Goal: Check status

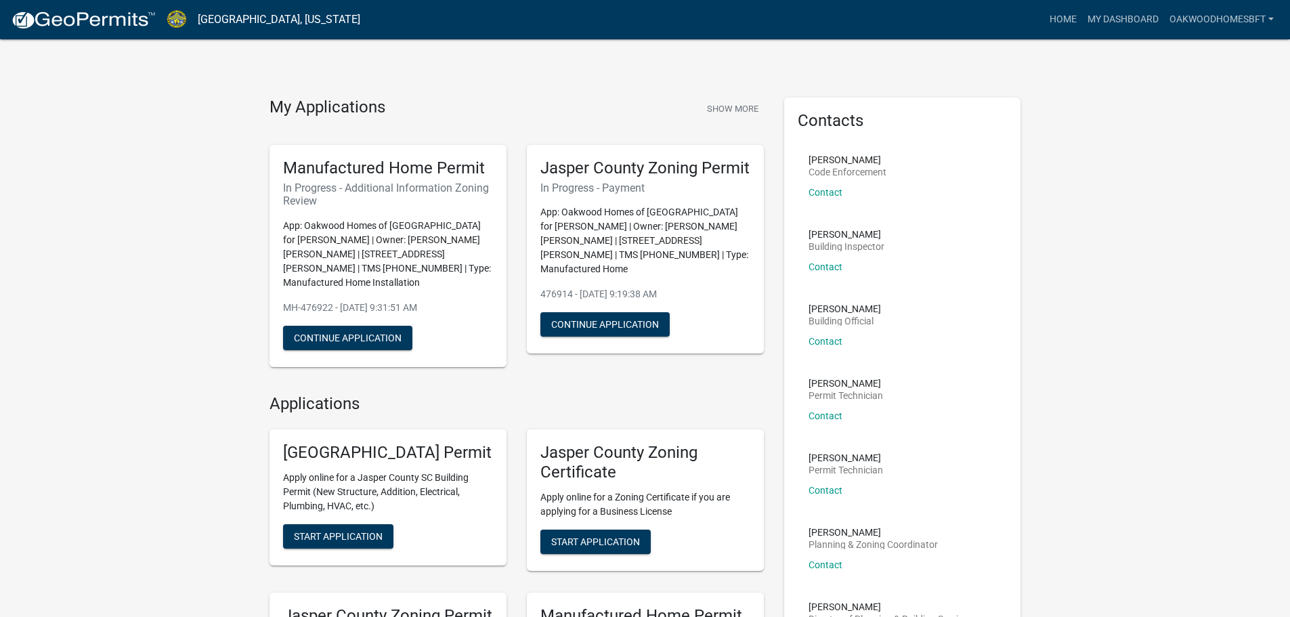
click at [1110, 5] on nav "[GEOGRAPHIC_DATA], [US_STATE] more_horiz Home My Dashboard OakwoodHomesBft Acco…" at bounding box center [645, 19] width 1290 height 39
click at [1109, 12] on link "My Dashboard" at bounding box center [1123, 20] width 82 height 26
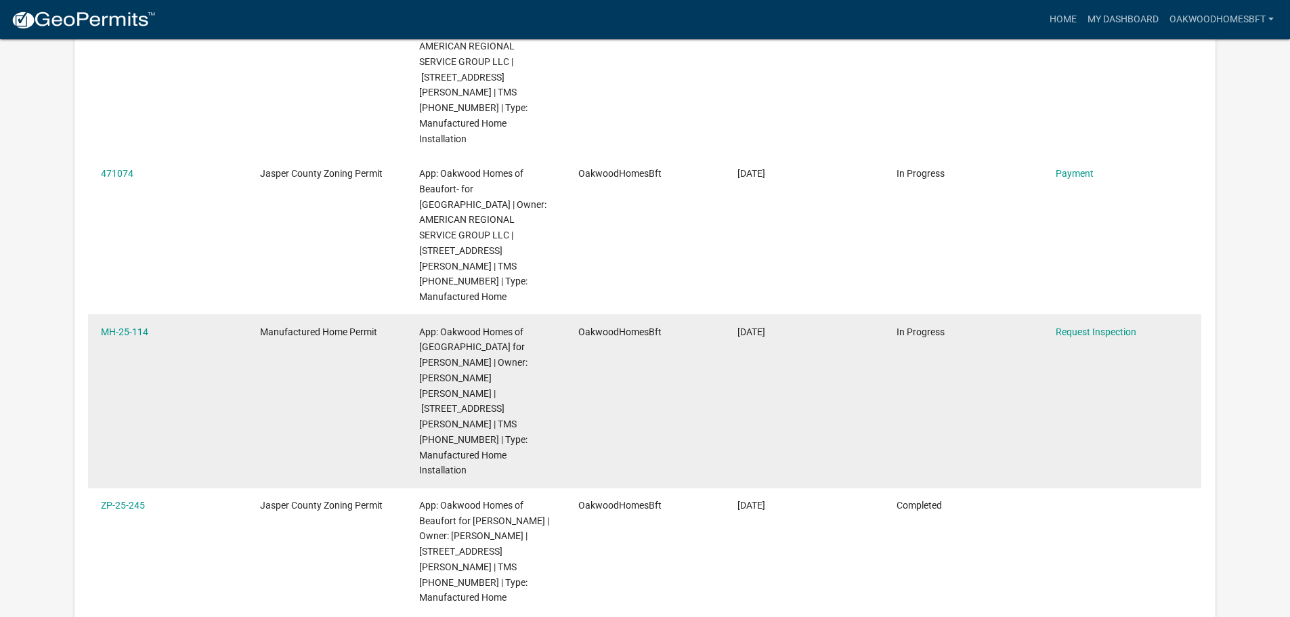
scroll to position [789, 0]
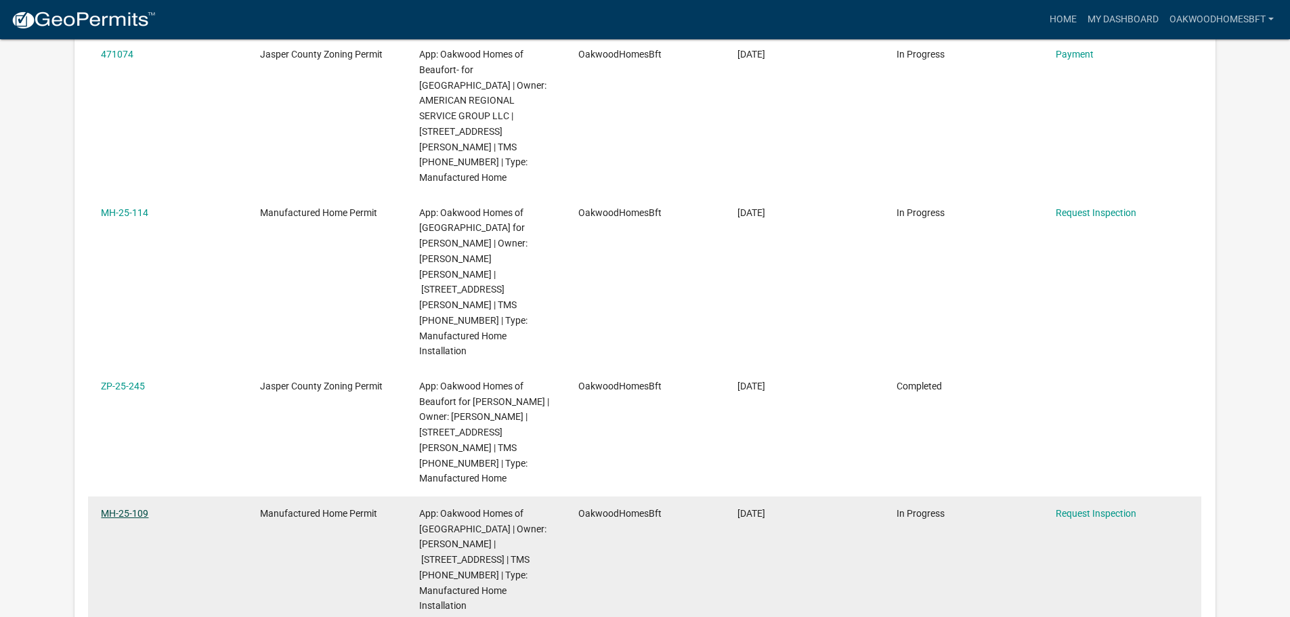
click at [131, 508] on link "MH-25-109" at bounding box center [124, 513] width 47 height 11
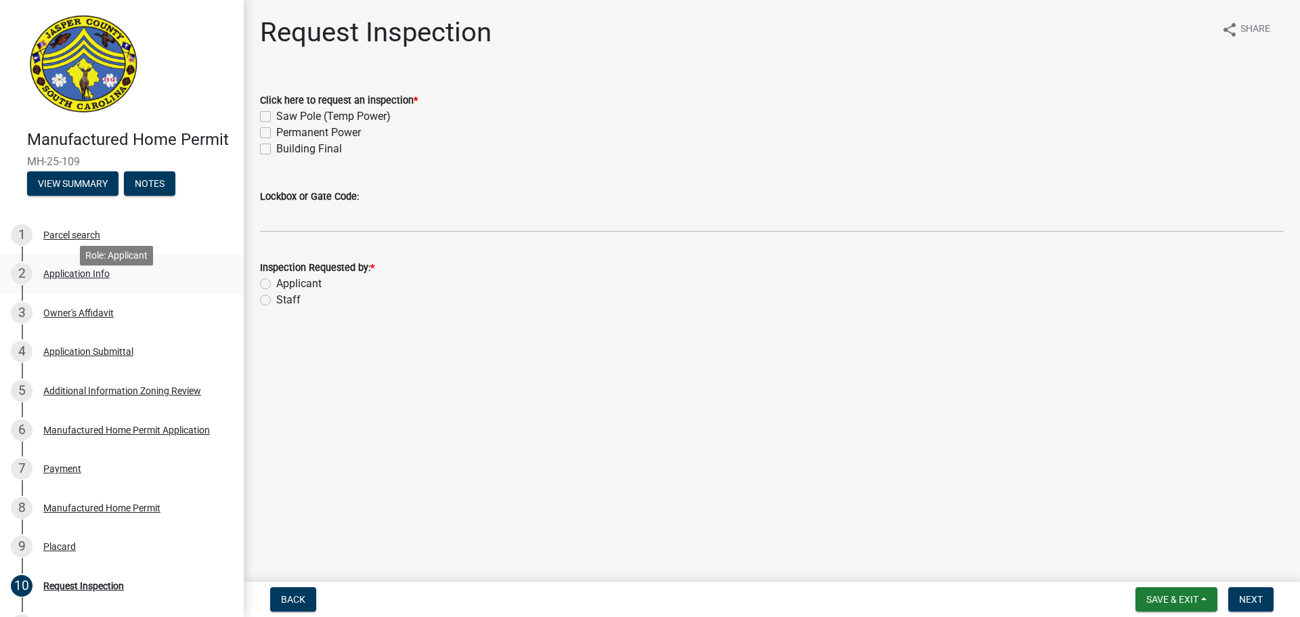
click at [45, 278] on div "Application Info" at bounding box center [76, 273] width 66 height 9
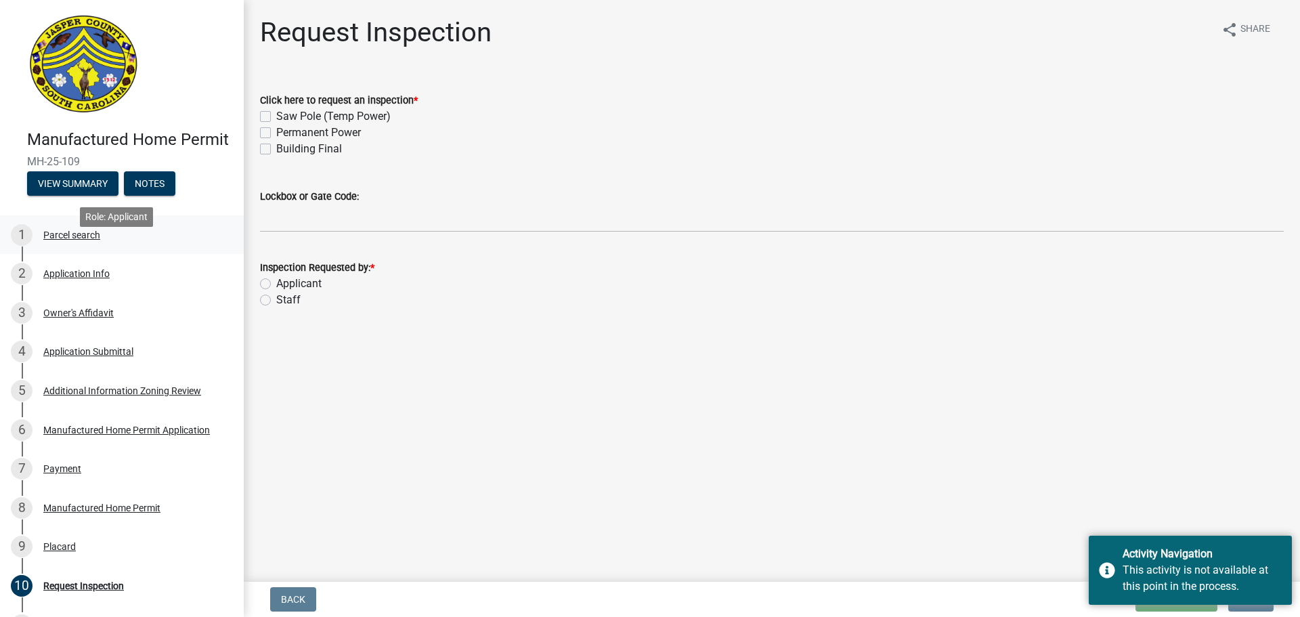
click at [144, 246] on div "1 Parcel search" at bounding box center [116, 235] width 211 height 22
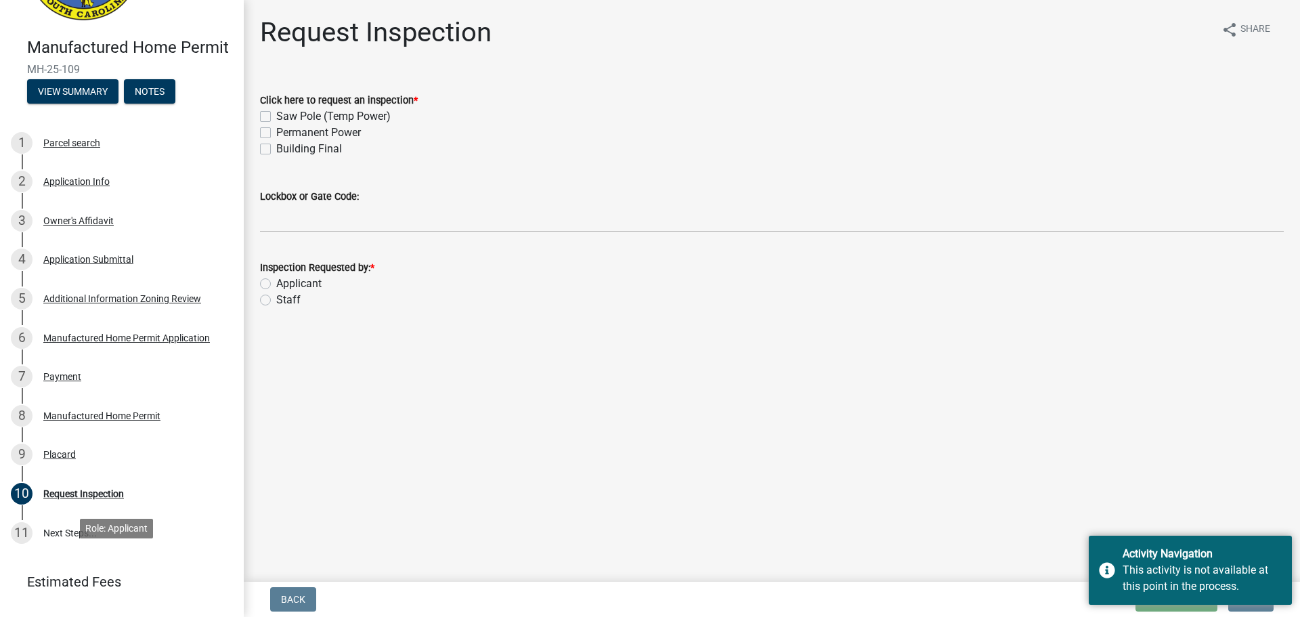
scroll to position [190, 0]
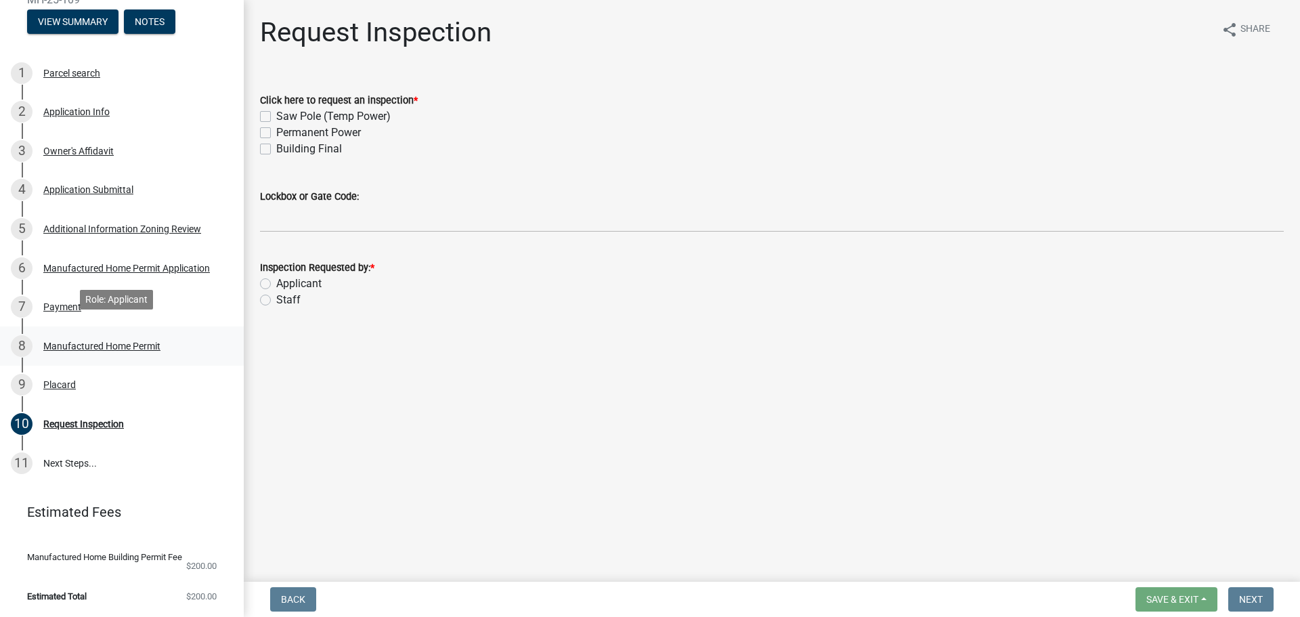
click at [58, 335] on div "8 Manufactured Home Permit" at bounding box center [116, 346] width 211 height 22
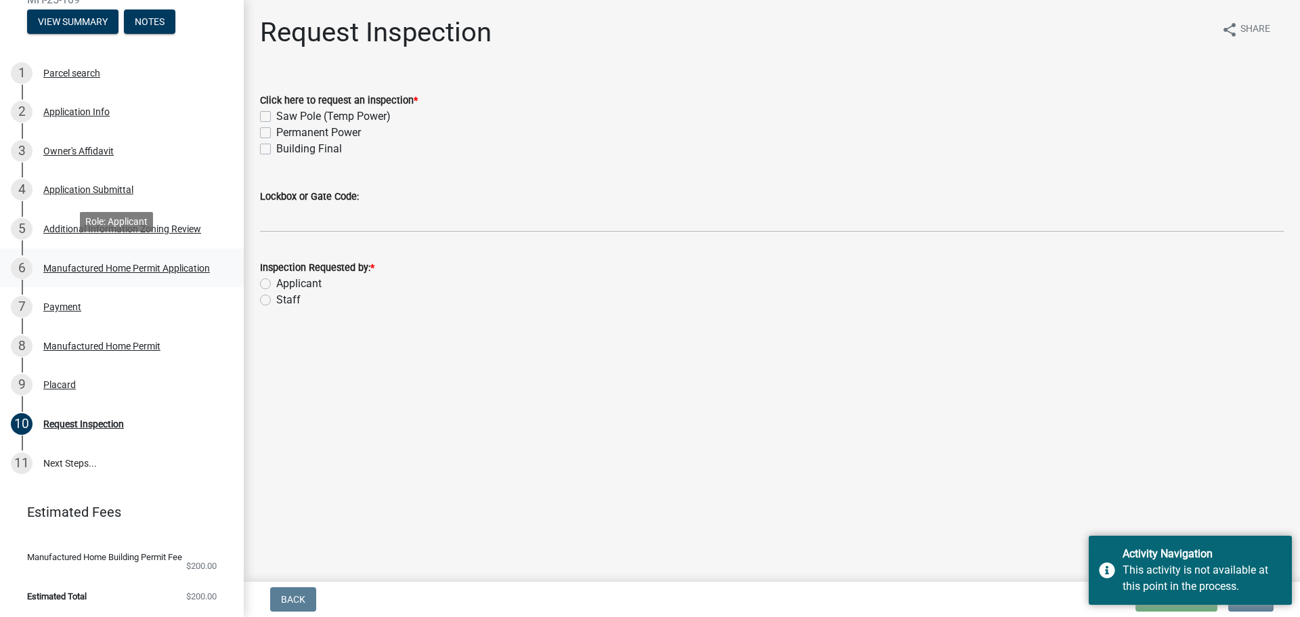
click at [62, 263] on div "Manufactured Home Permit Application" at bounding box center [126, 267] width 167 height 9
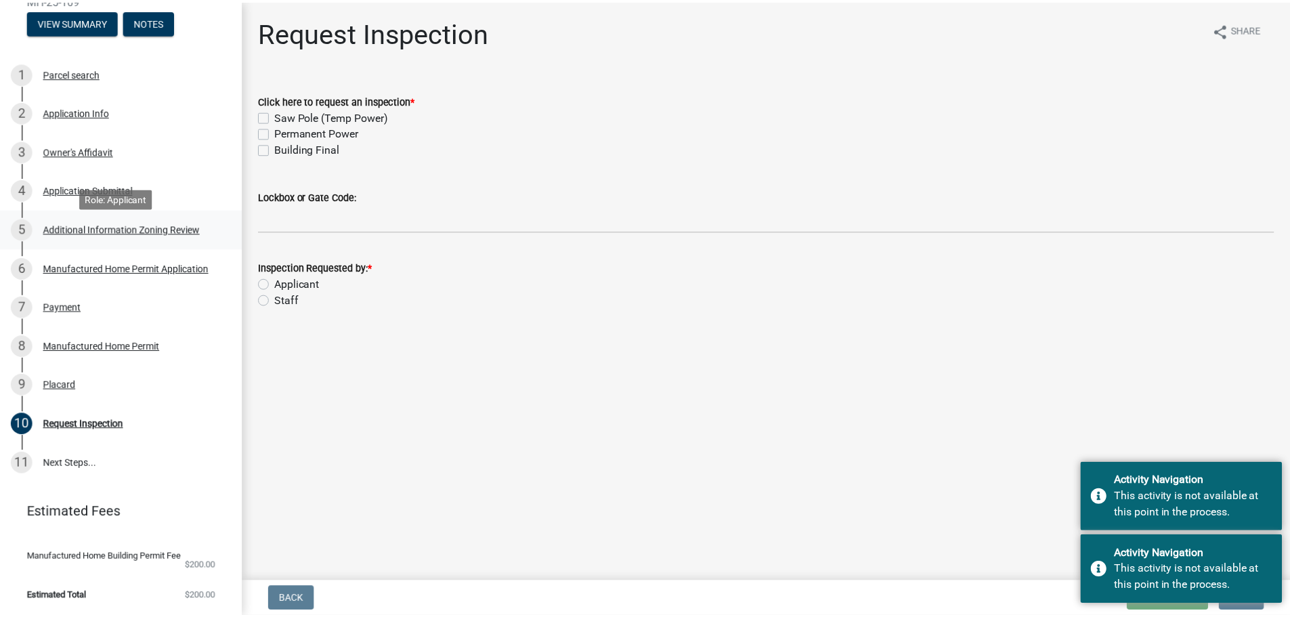
scroll to position [0, 0]
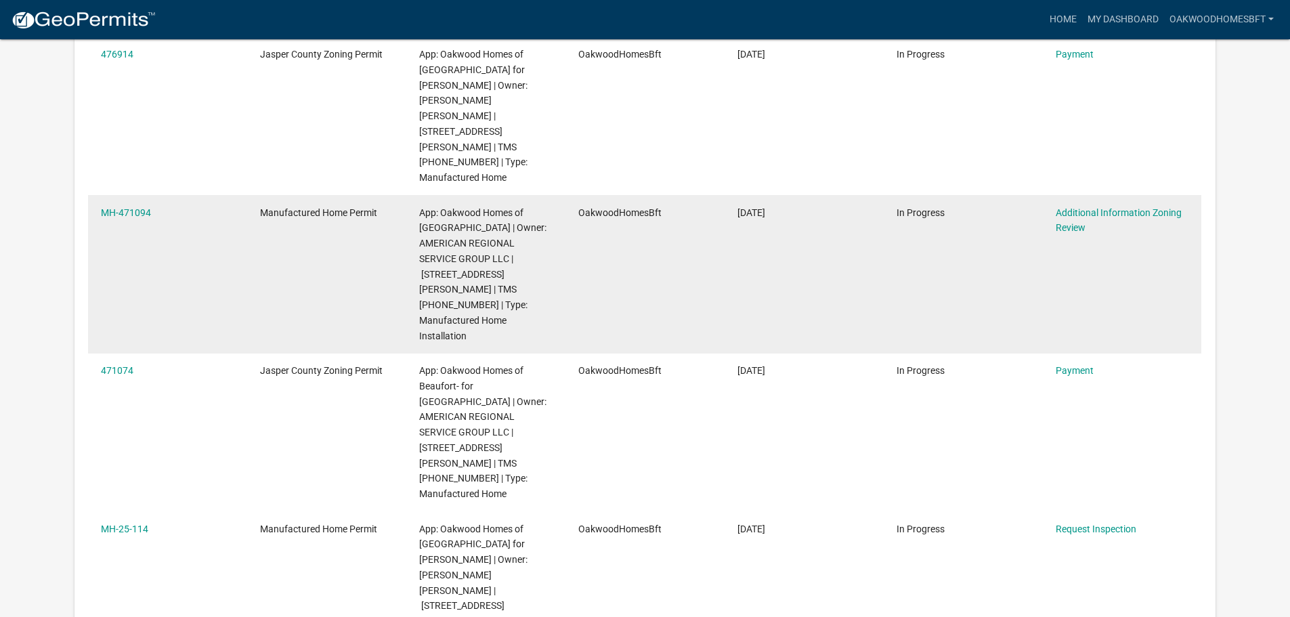
scroll to position [654, 0]
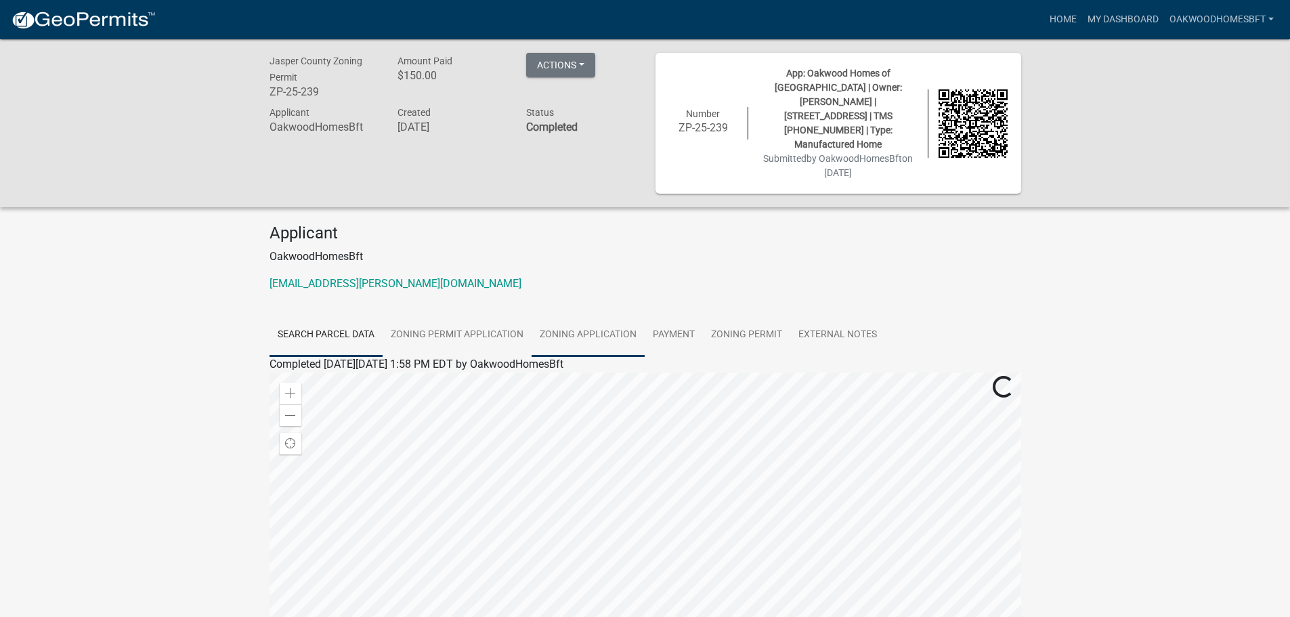
click at [534, 314] on link "Zoning Application" at bounding box center [588, 335] width 113 height 43
click at [490, 314] on link "Zoning Permit Application" at bounding box center [457, 335] width 149 height 43
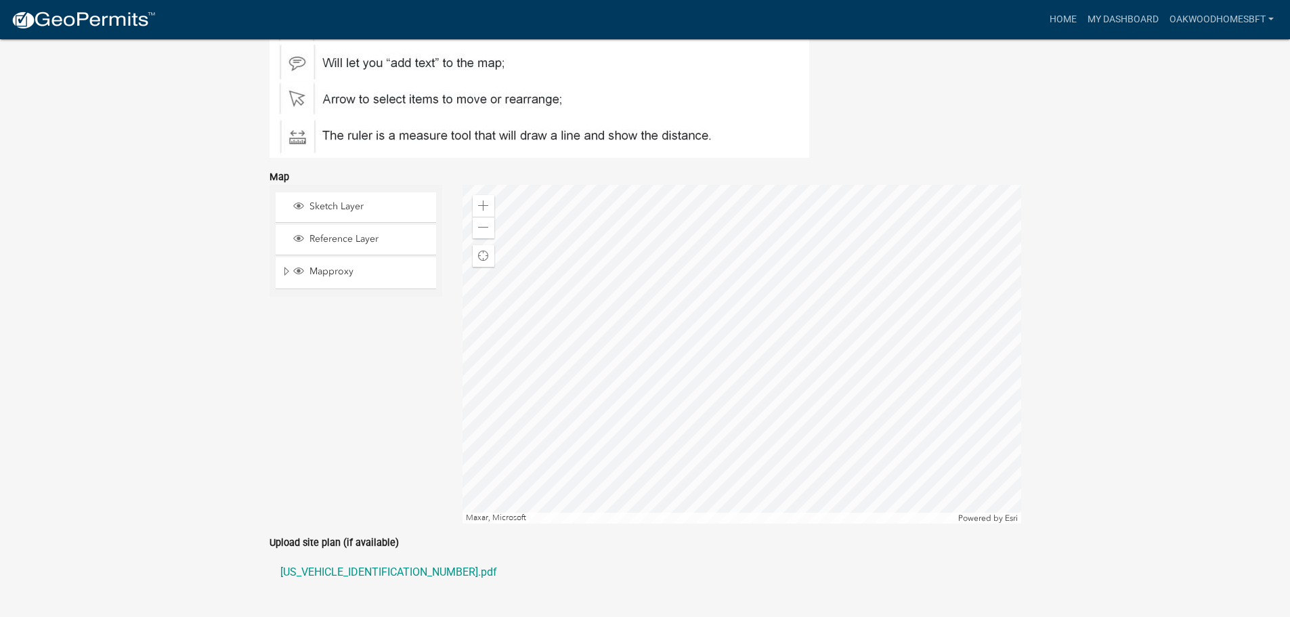
scroll to position [2574, 0]
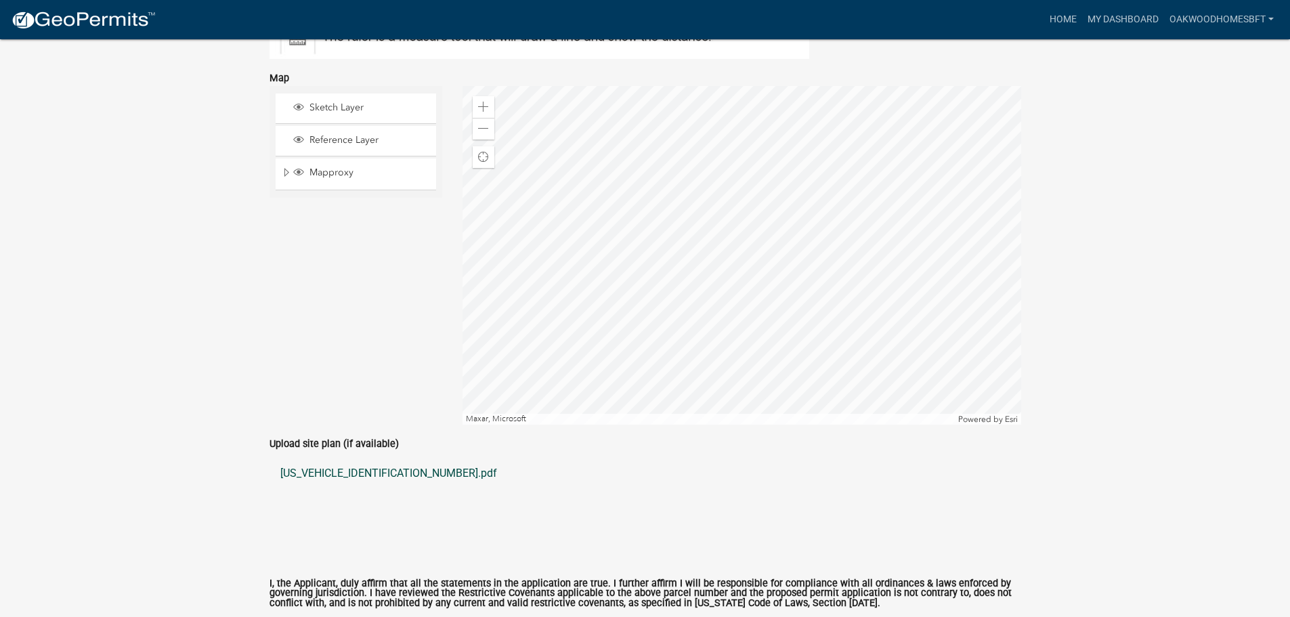
click at [370, 457] on link "[US_VEHICLE_IDENTIFICATION_NUMBER].pdf" at bounding box center [646, 473] width 752 height 33
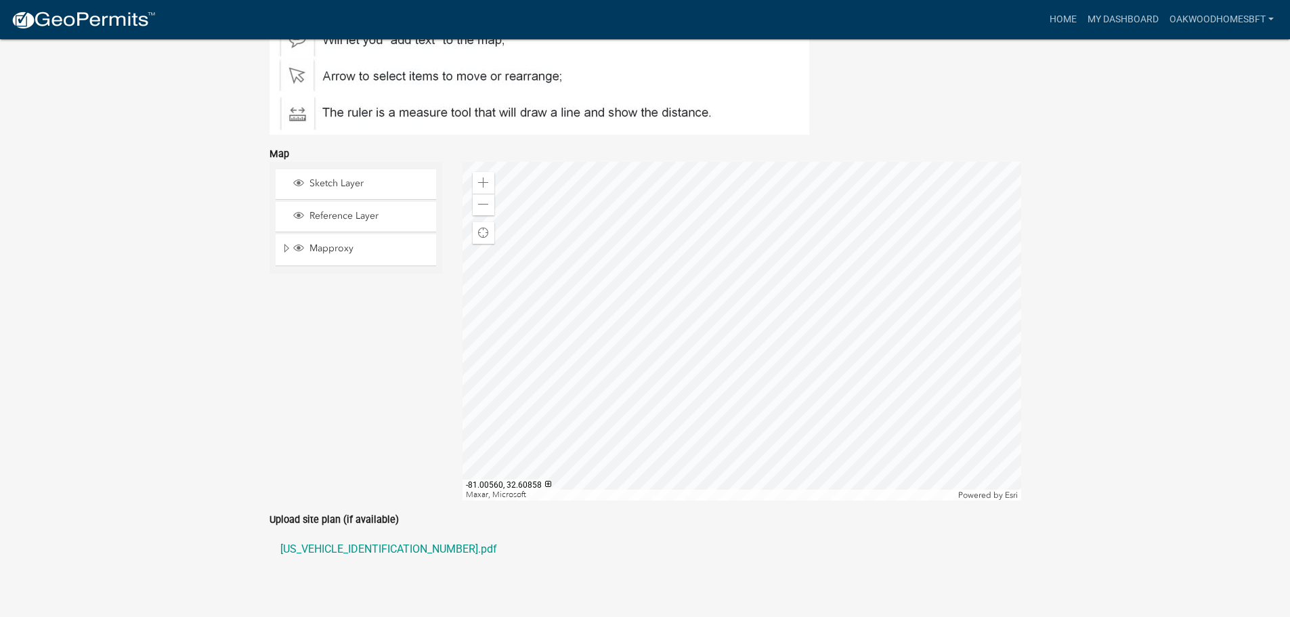
scroll to position [2438, 0]
